Goal: Information Seeking & Learning: Get advice/opinions

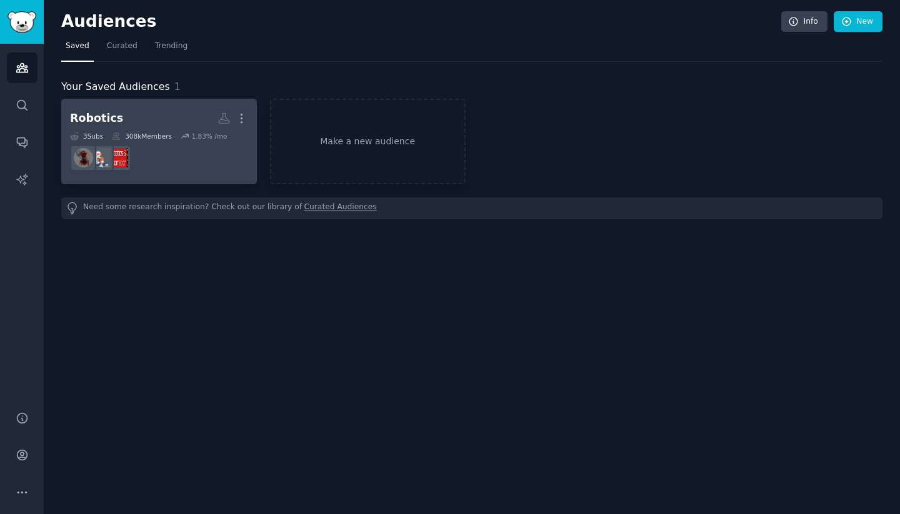
click at [162, 143] on dd "r/RoboticsAndAutomation" at bounding box center [159, 158] width 178 height 35
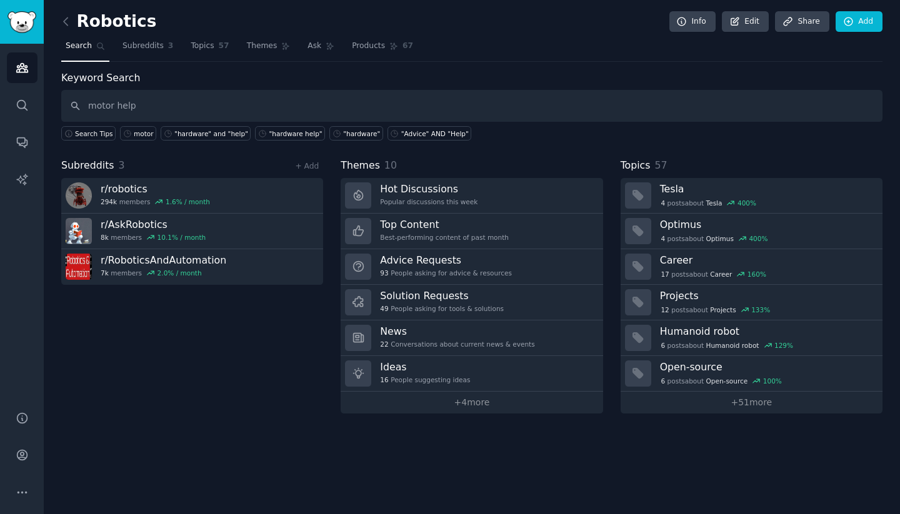
type input "motor help"
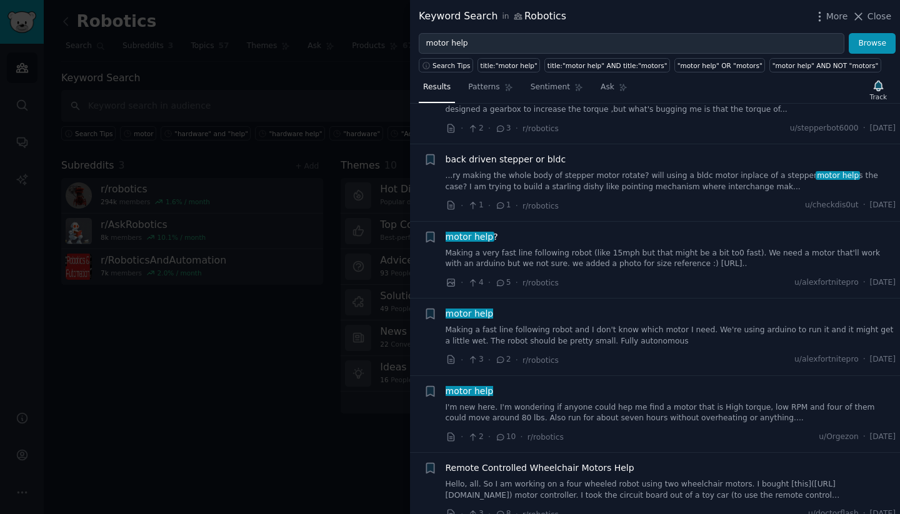
scroll to position [374, 0]
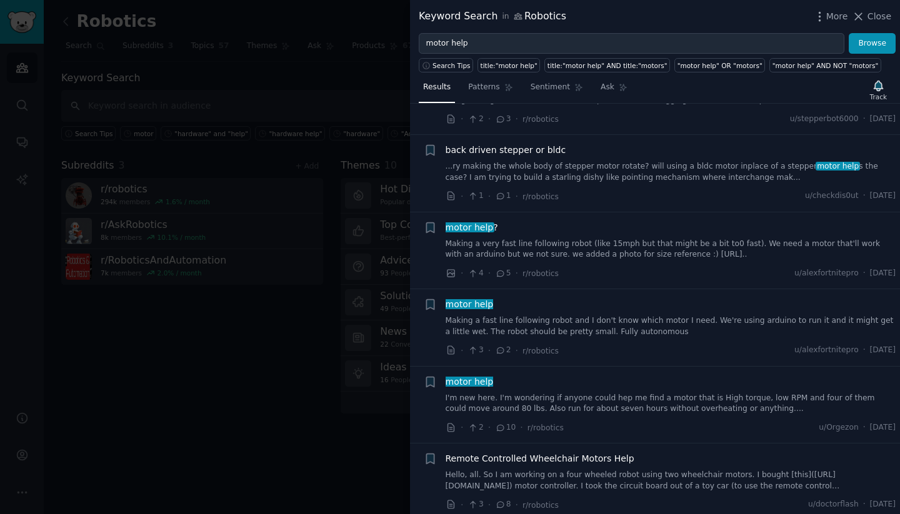
click at [591, 298] on div "motor help" at bounding box center [671, 304] width 451 height 13
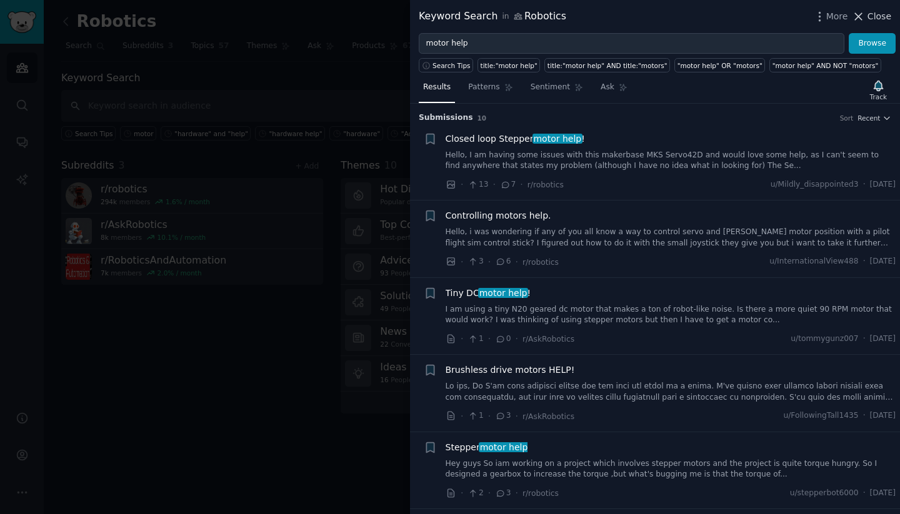
click at [871, 18] on span "Close" at bounding box center [880, 16] width 24 height 13
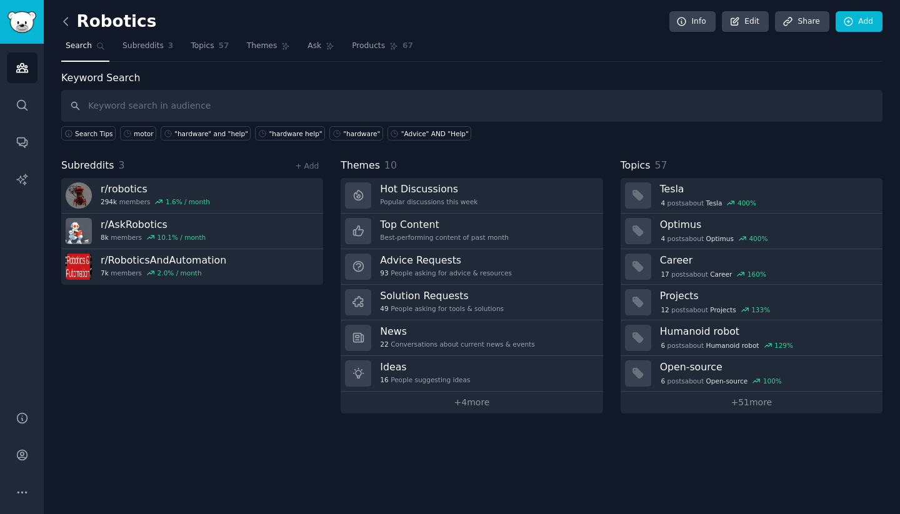
click at [69, 19] on icon at bounding box center [65, 21] width 13 height 13
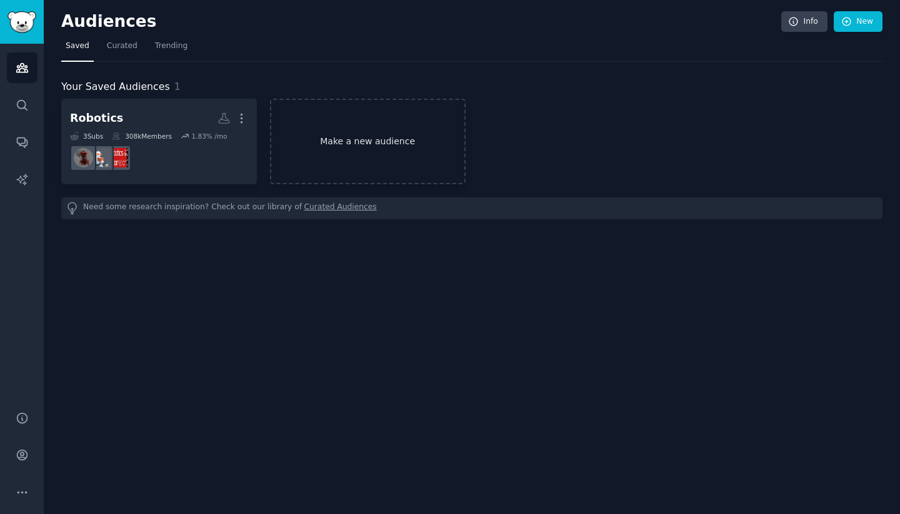
click at [356, 131] on link "Make a new audience" at bounding box center [368, 142] width 196 height 86
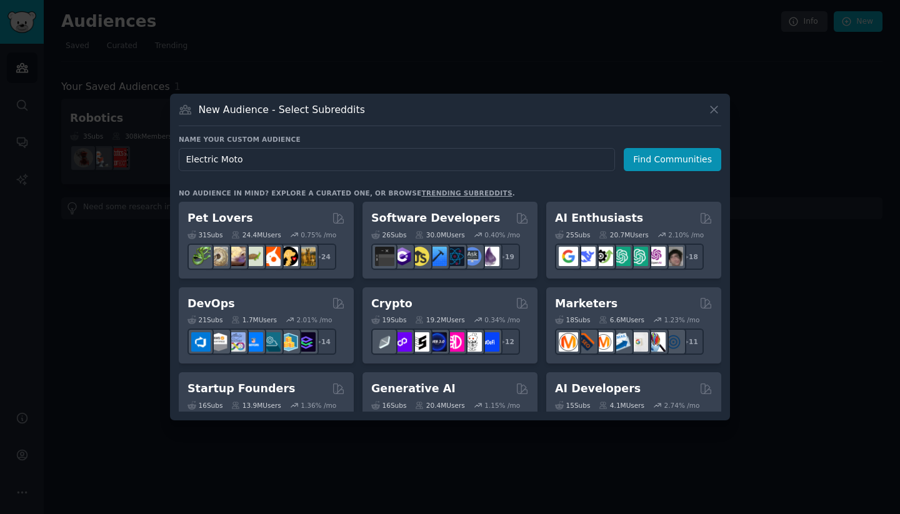
type input "Electric Motor"
click at [674, 159] on button "Find Communities" at bounding box center [673, 159] width 98 height 23
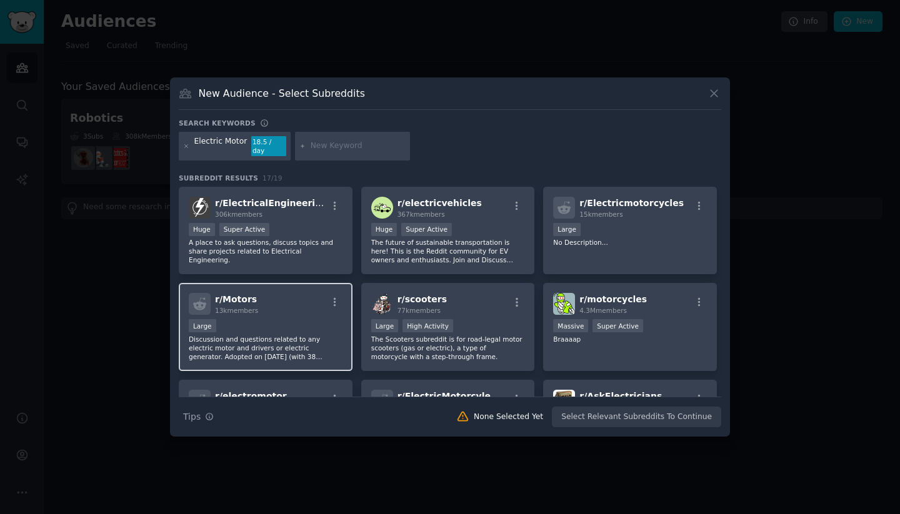
click at [272, 311] on div "r/ Motors 13k members" at bounding box center [266, 304] width 154 height 22
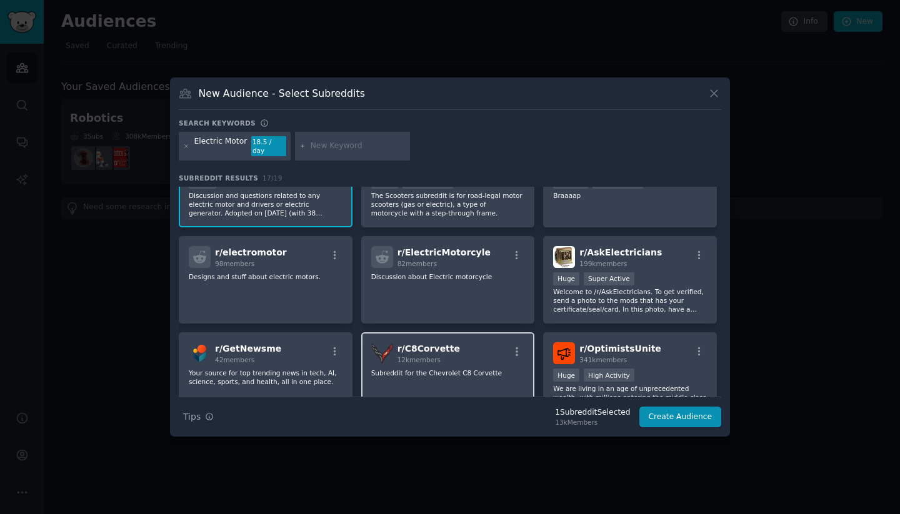
scroll to position [126, 0]
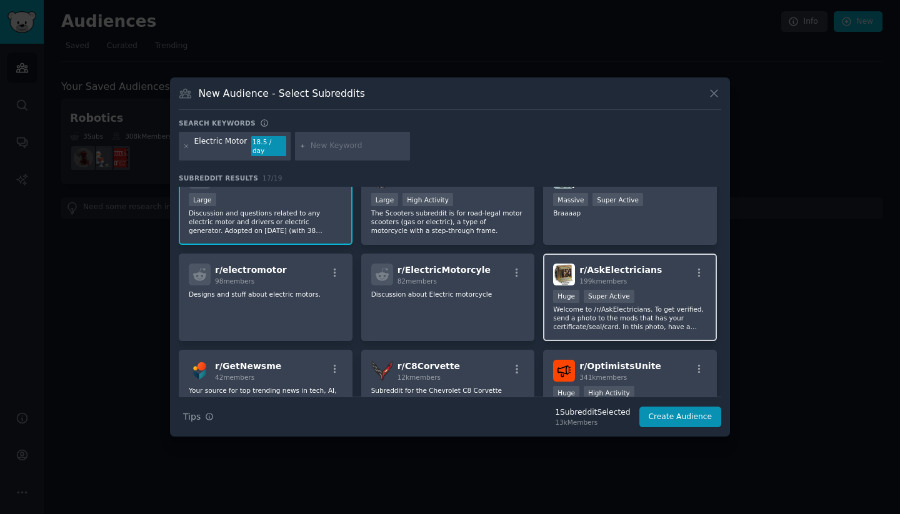
click at [661, 280] on div "r/ AskElectricians 199k members" at bounding box center [630, 275] width 154 height 22
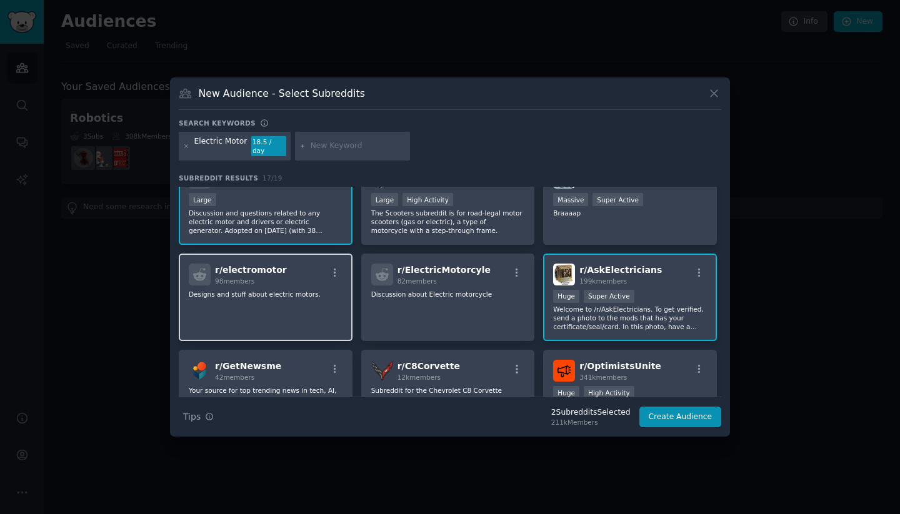
click at [279, 302] on div "r/ electromotor 98 members Designs and stuff about electric motors." at bounding box center [266, 298] width 174 height 88
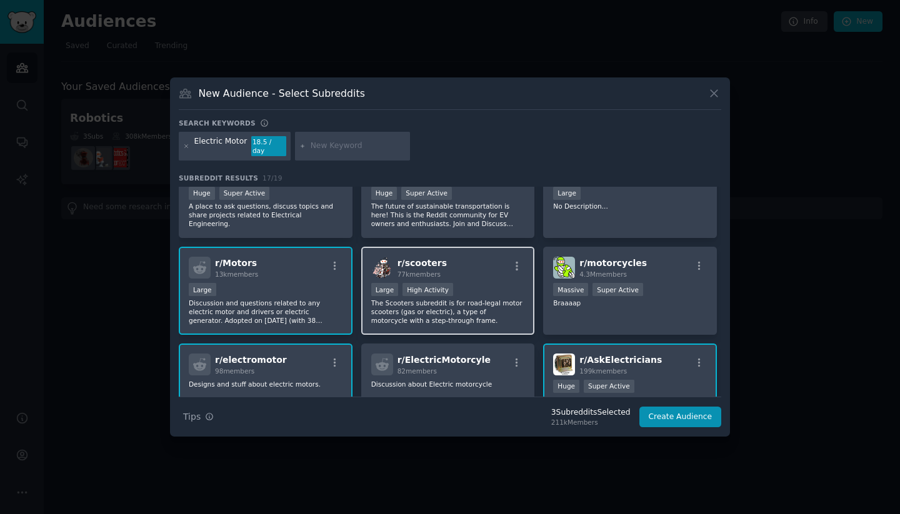
scroll to position [0, 0]
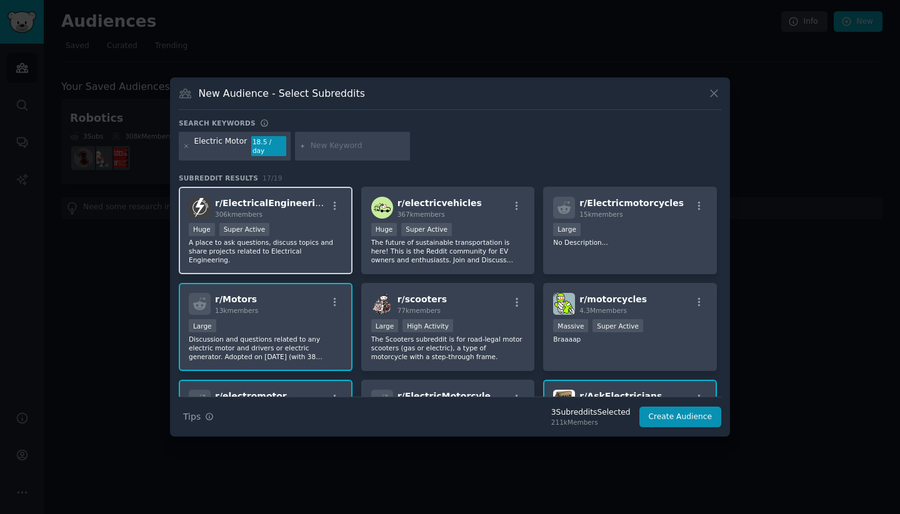
click at [298, 231] on div ">= 95th percentile for submissions / day Huge Super Active" at bounding box center [266, 231] width 154 height 16
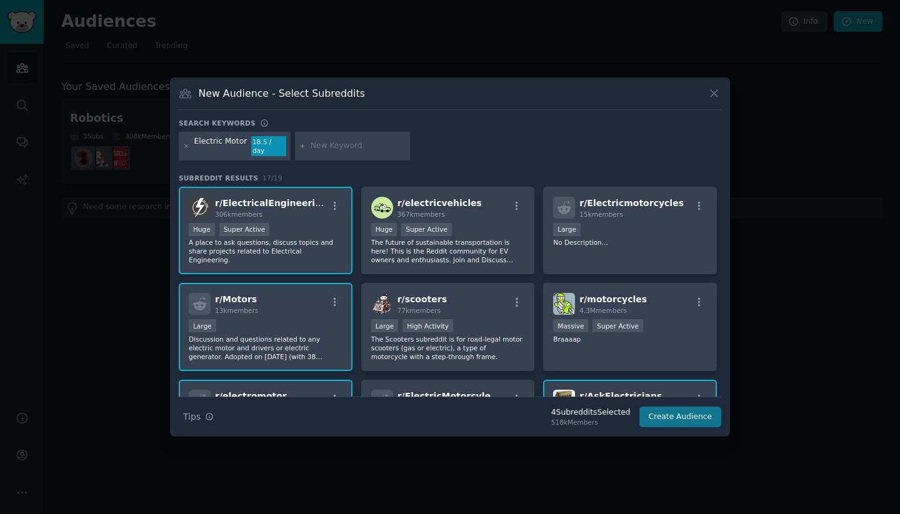
click at [671, 416] on button "Create Audience" at bounding box center [680, 417] width 83 height 21
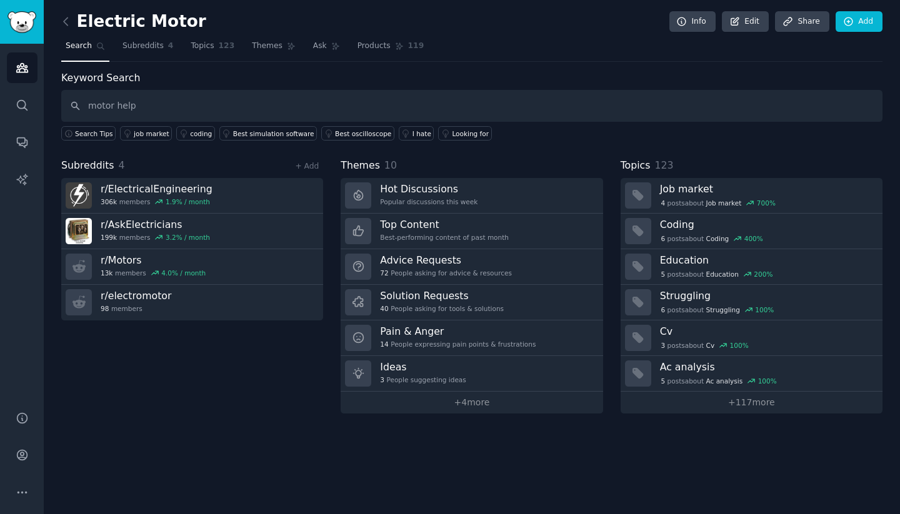
type input "motor help"
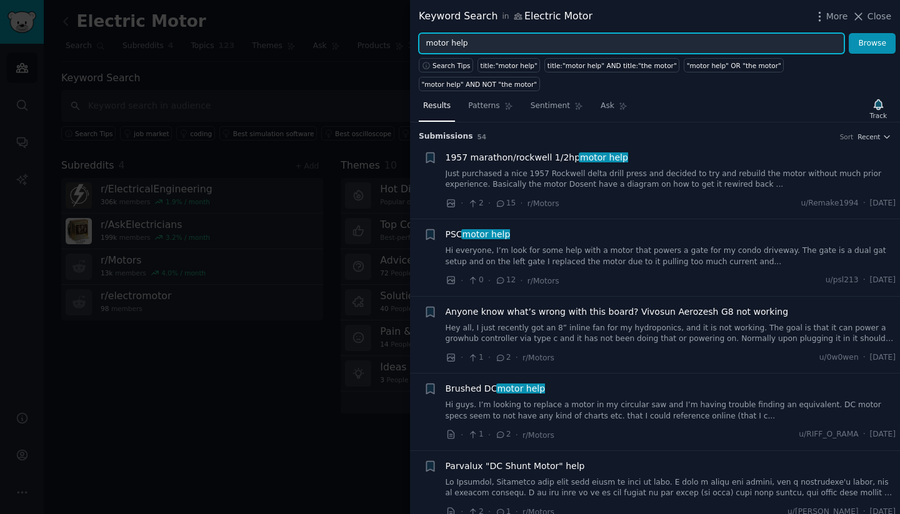
click at [478, 46] on input "motor help" at bounding box center [632, 43] width 426 height 21
click at [873, 43] on button "Browse" at bounding box center [872, 43] width 47 height 21
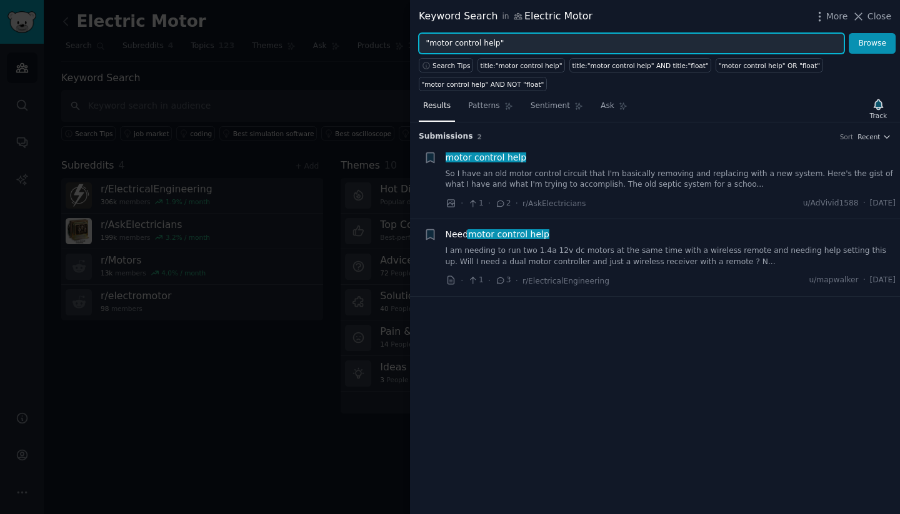
drag, startPoint x: 481, startPoint y: 44, endPoint x: 496, endPoint y: 44, distance: 15.0
click at [496, 44] on input ""motor control help"" at bounding box center [632, 43] width 426 height 21
type input ""motor control""
click at [873, 43] on button "Browse" at bounding box center [872, 43] width 47 height 21
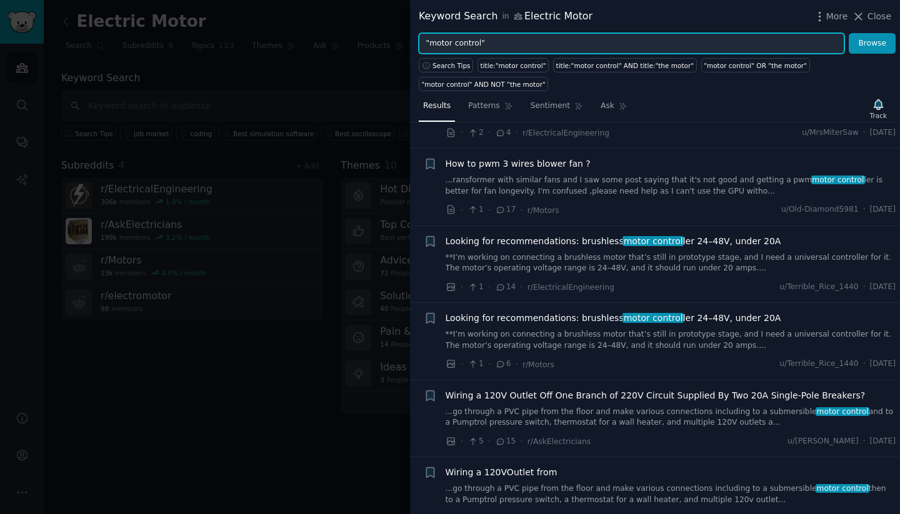
scroll to position [298, 0]
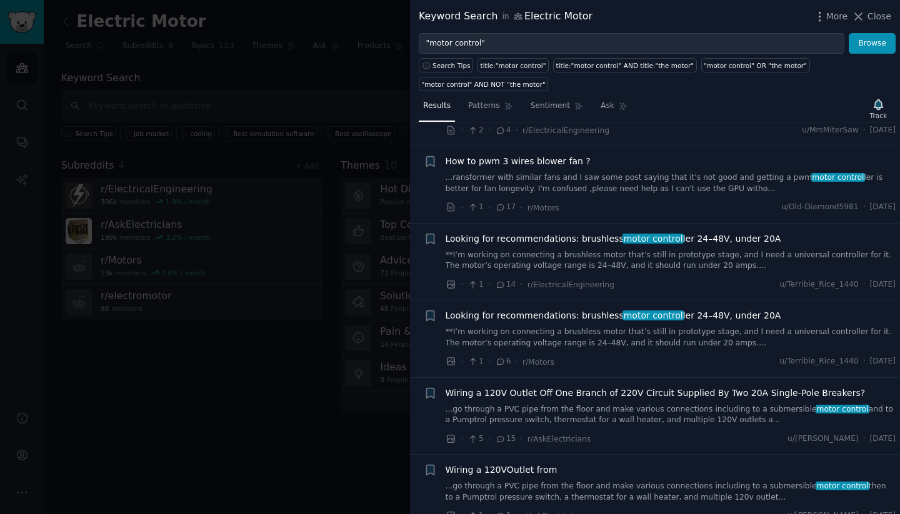
click at [608, 253] on link "**I’m working on connecting a brushless motor that’s still in prototype stage, …" at bounding box center [671, 261] width 451 height 22
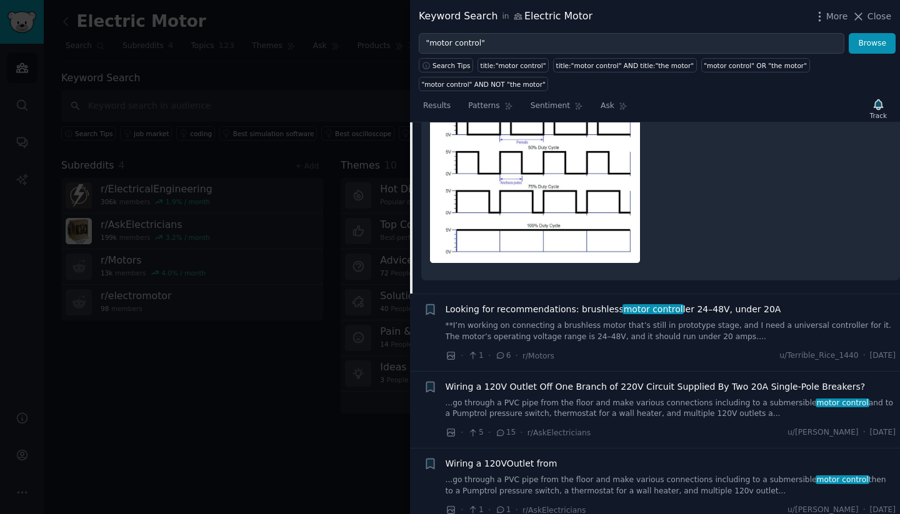
scroll to position [728, 0]
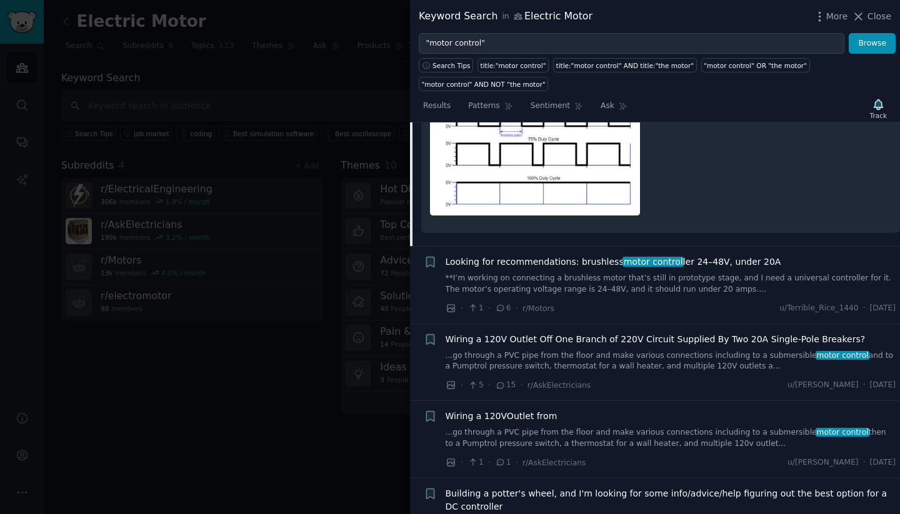
click at [613, 292] on link "**I’m working on connecting a brushless motor that’s still in prototype stage, …" at bounding box center [671, 284] width 451 height 22
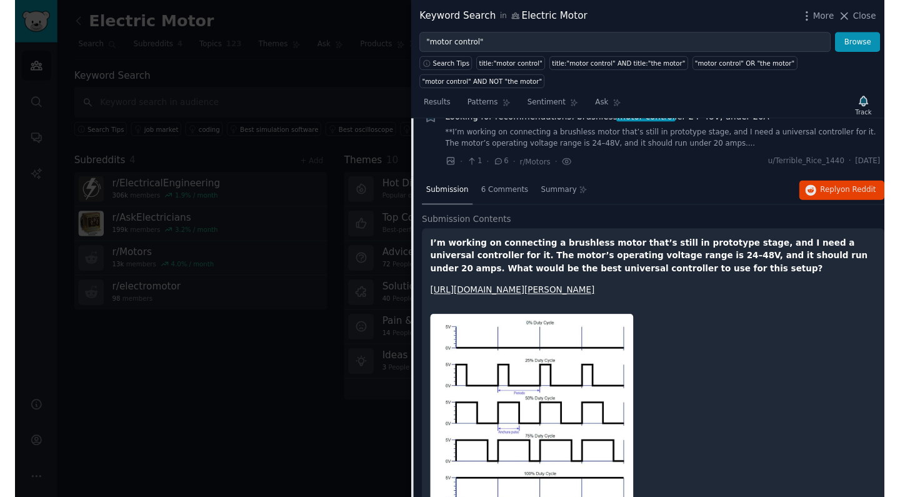
scroll to position [471, 0]
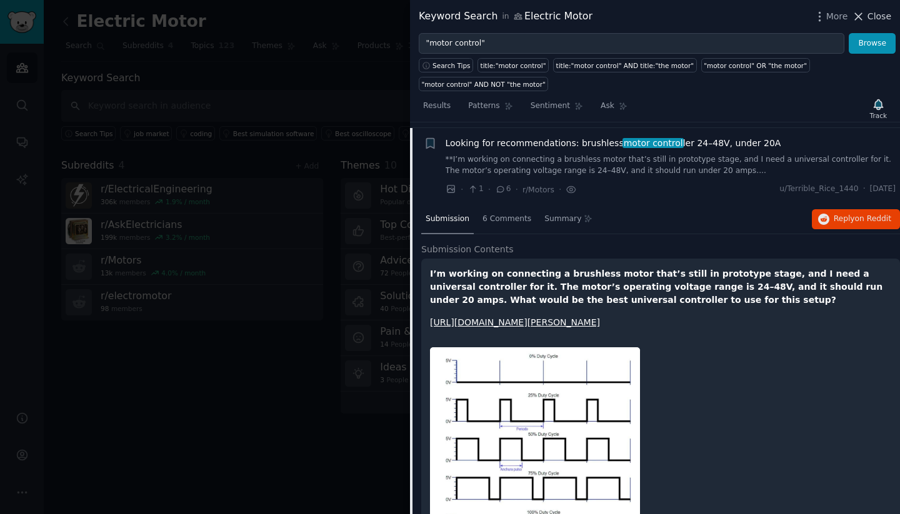
click at [871, 18] on span "Close" at bounding box center [880, 16] width 24 height 13
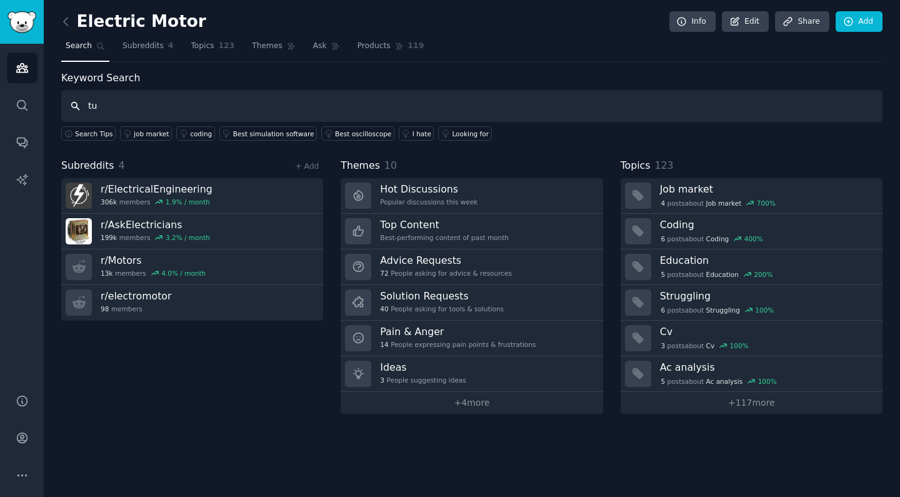
type input "t"
type input ""tune controller""
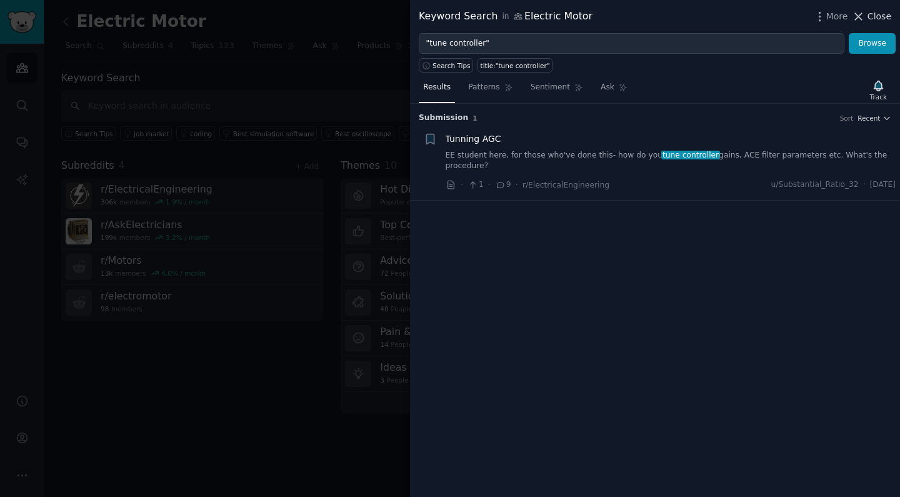
click at [875, 14] on span "Close" at bounding box center [880, 16] width 24 height 13
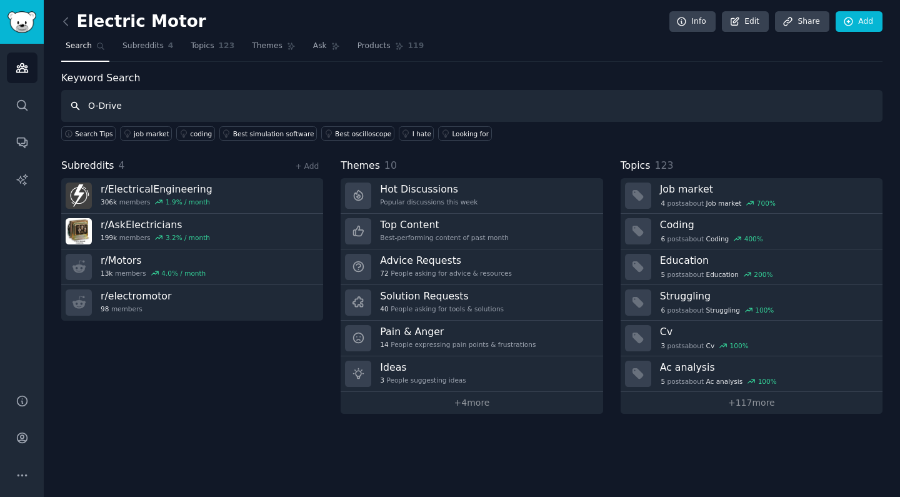
type input "O-Drive"
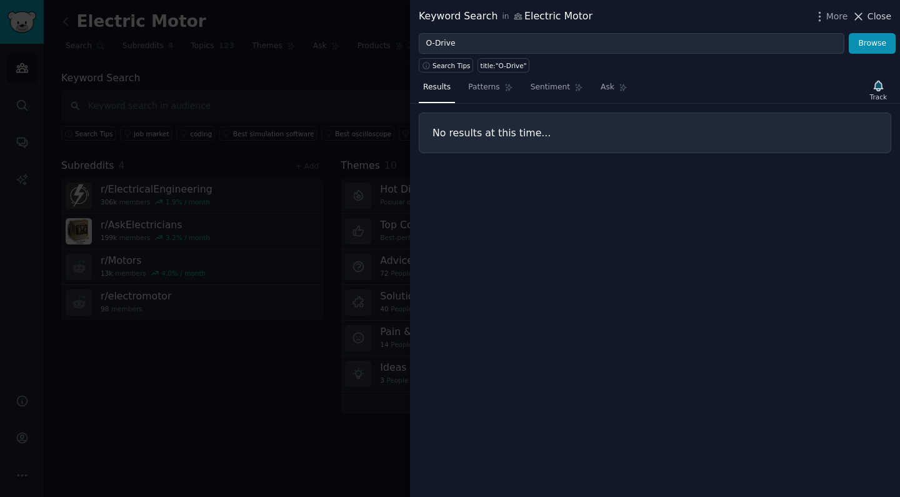
click at [874, 18] on span "Close" at bounding box center [880, 16] width 24 height 13
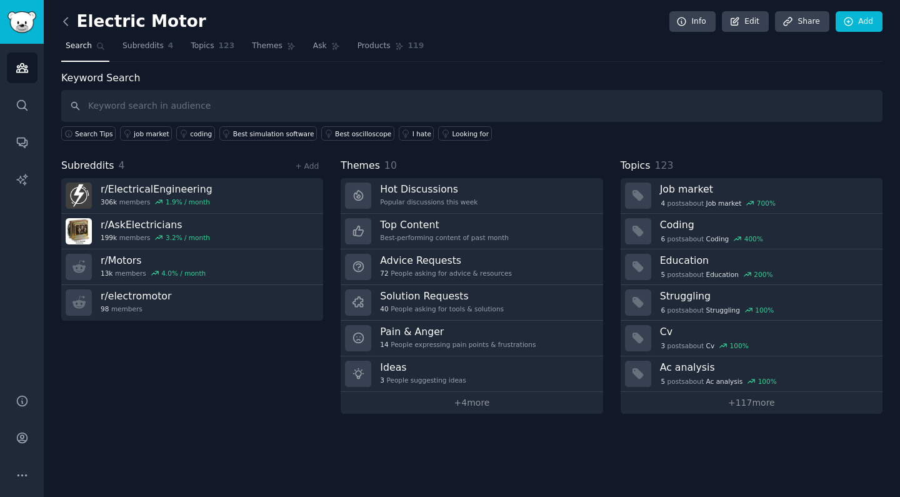
click at [64, 20] on icon at bounding box center [65, 21] width 13 height 13
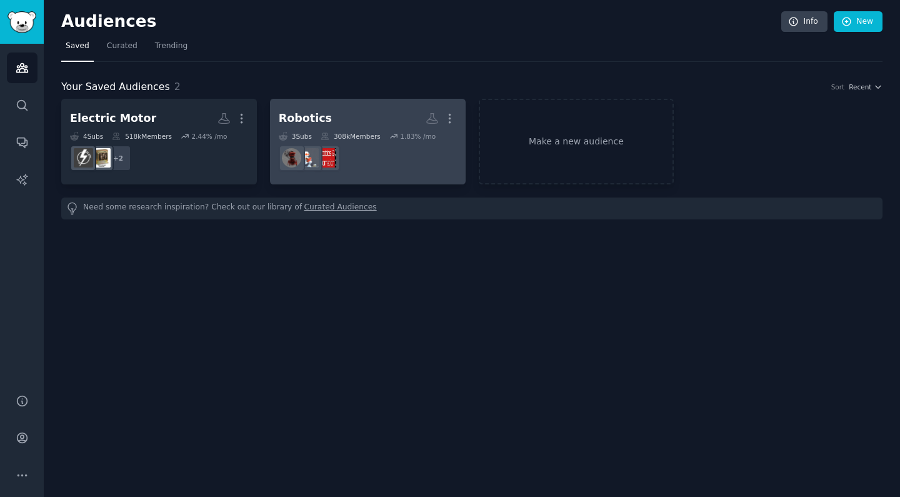
click at [354, 118] on h2 "Robotics More" at bounding box center [368, 119] width 178 height 22
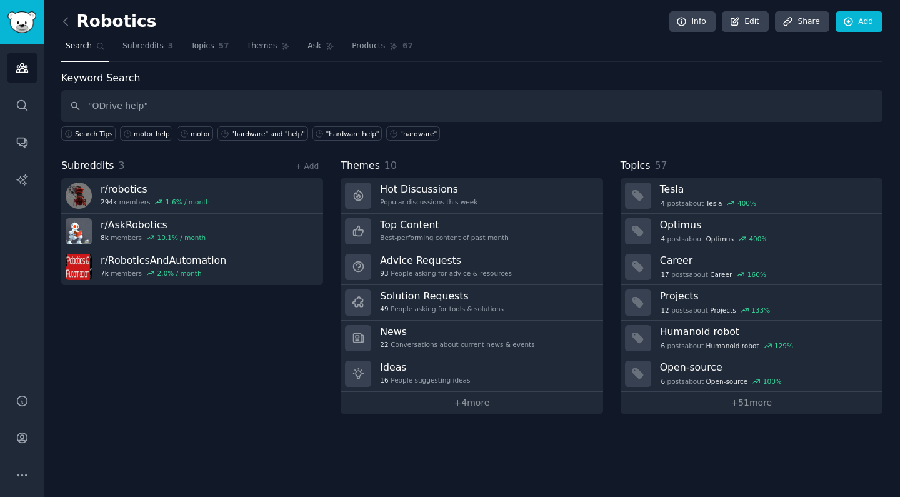
type input ""ODrive help""
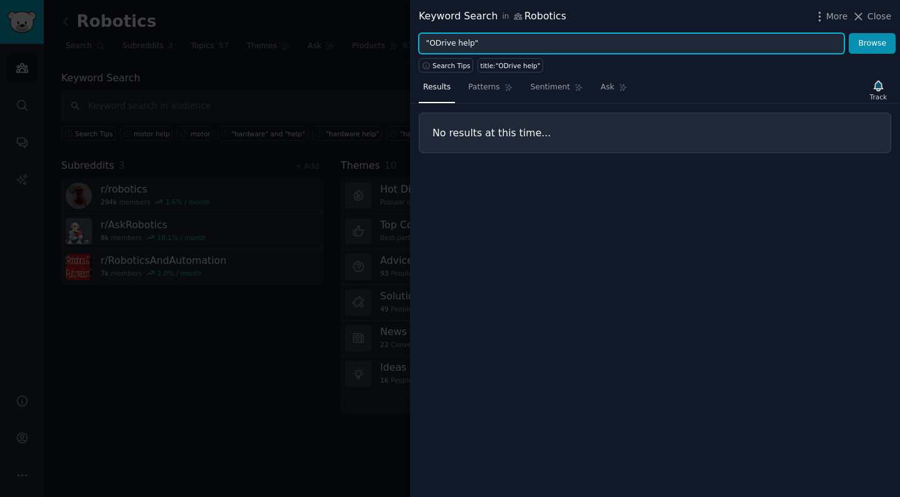
click at [471, 46] on input ""ODrive help"" at bounding box center [632, 43] width 426 height 21
type input ""ODrive""
click at [873, 43] on button "Browse" at bounding box center [872, 43] width 47 height 21
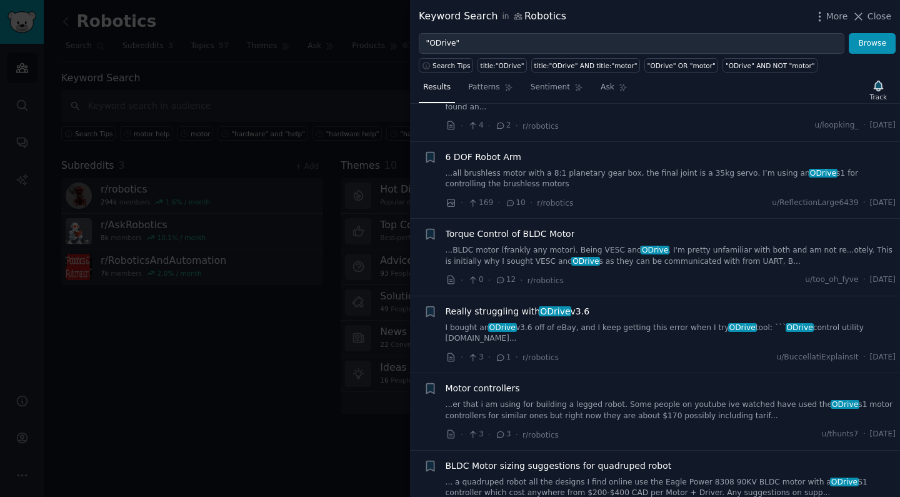
scroll to position [186, 0]
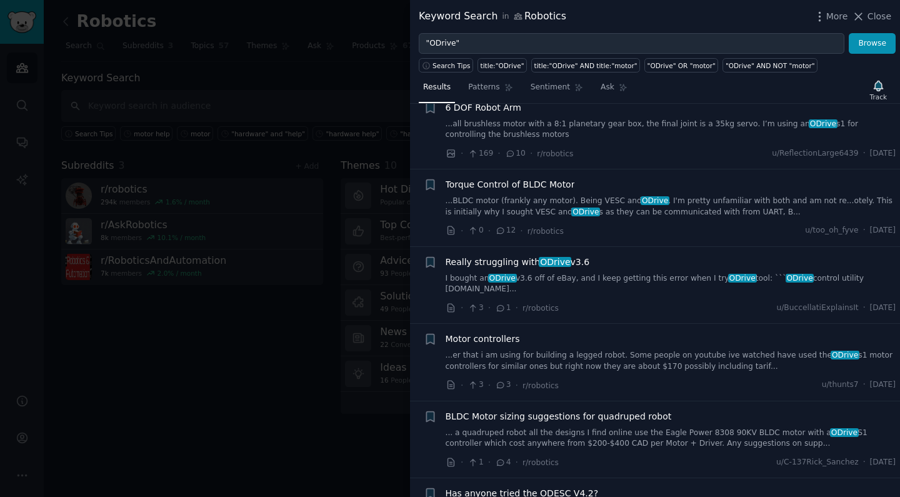
click at [628, 278] on link "I bought an ODrive v3.6 off of eBay, and I keep getting this error when I try O…" at bounding box center [671, 284] width 451 height 22
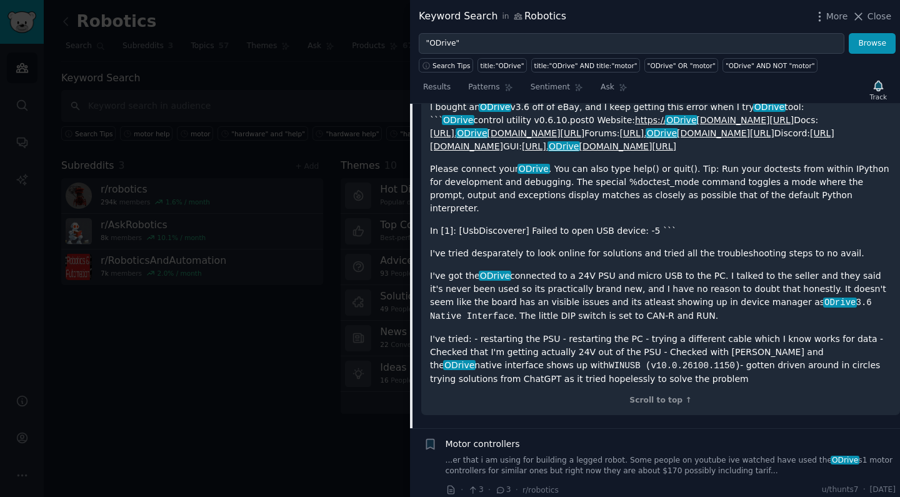
scroll to position [473, 0]
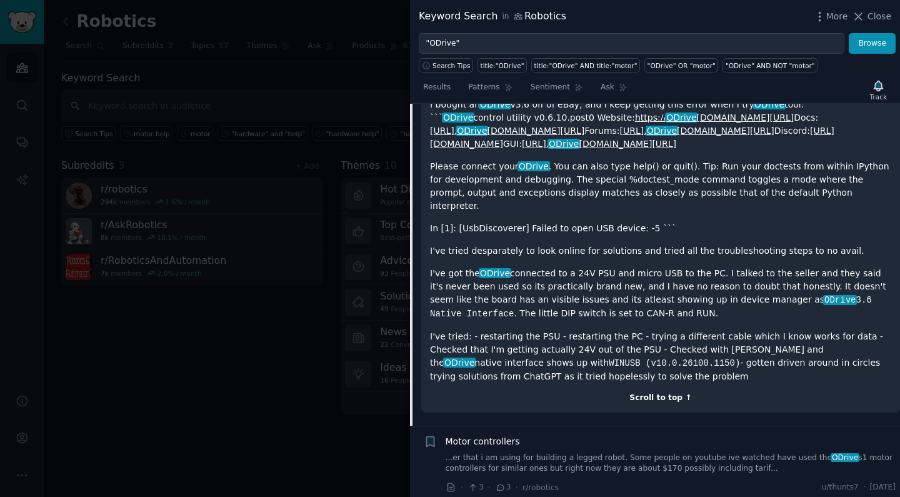
click at [657, 393] on div "Scroll to top ↑" at bounding box center [660, 398] width 461 height 11
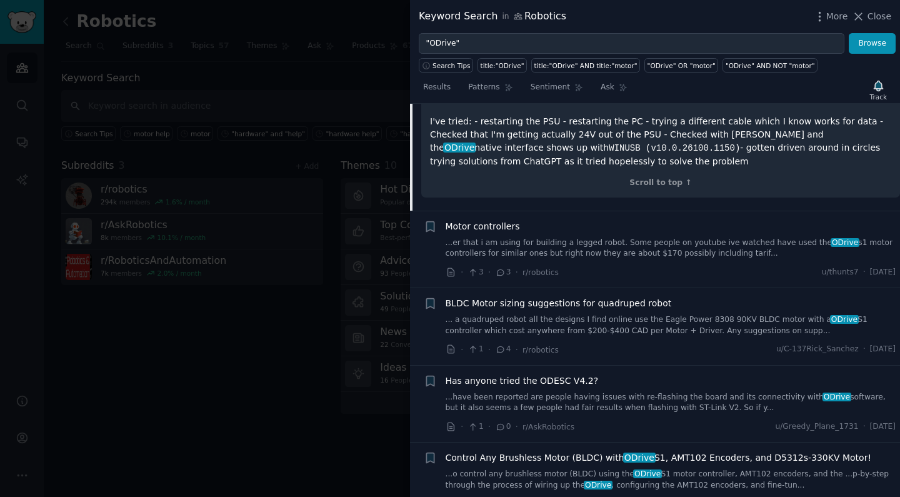
scroll to position [641, 0]
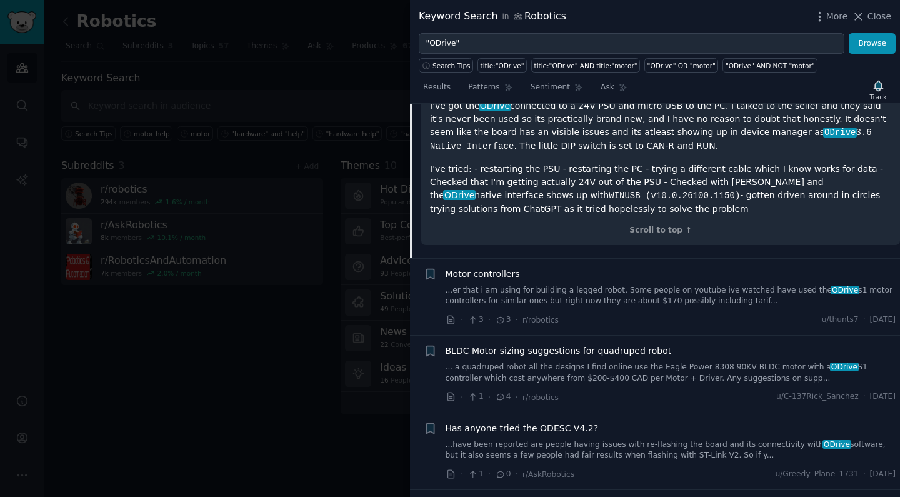
click at [626, 285] on link "...er that i am using for building a legged robot. Some people on youtube ive w…" at bounding box center [671, 296] width 451 height 22
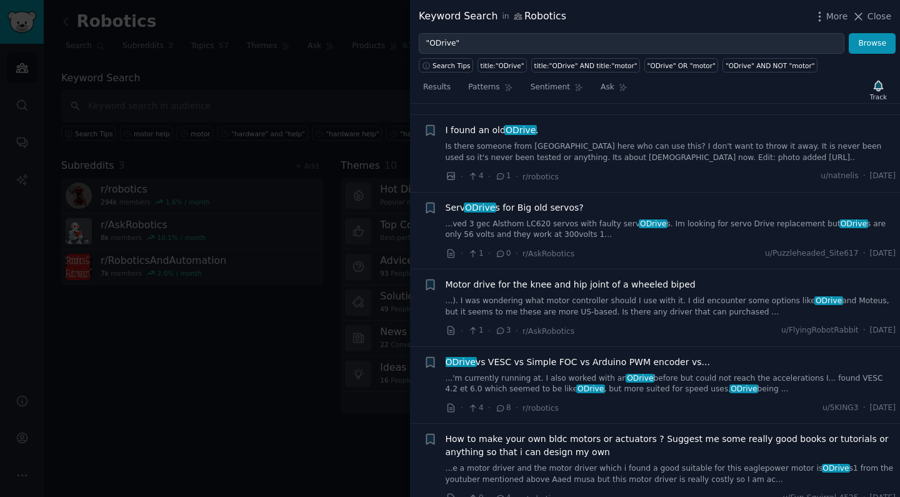
scroll to position [936, 0]
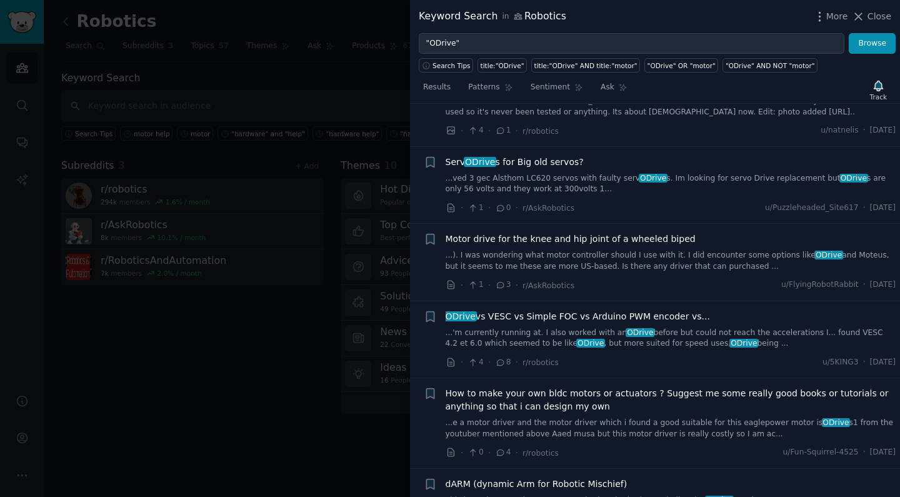
click at [603, 329] on link "...'m currently running at. I also worked with an ODrive before but could not r…" at bounding box center [671, 339] width 451 height 22
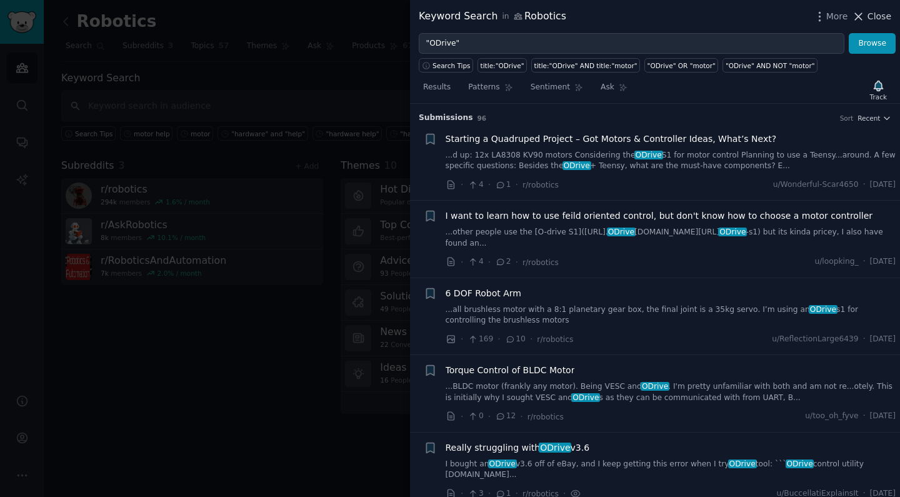
click at [874, 18] on span "Close" at bounding box center [880, 16] width 24 height 13
